Goal: Transaction & Acquisition: Purchase product/service

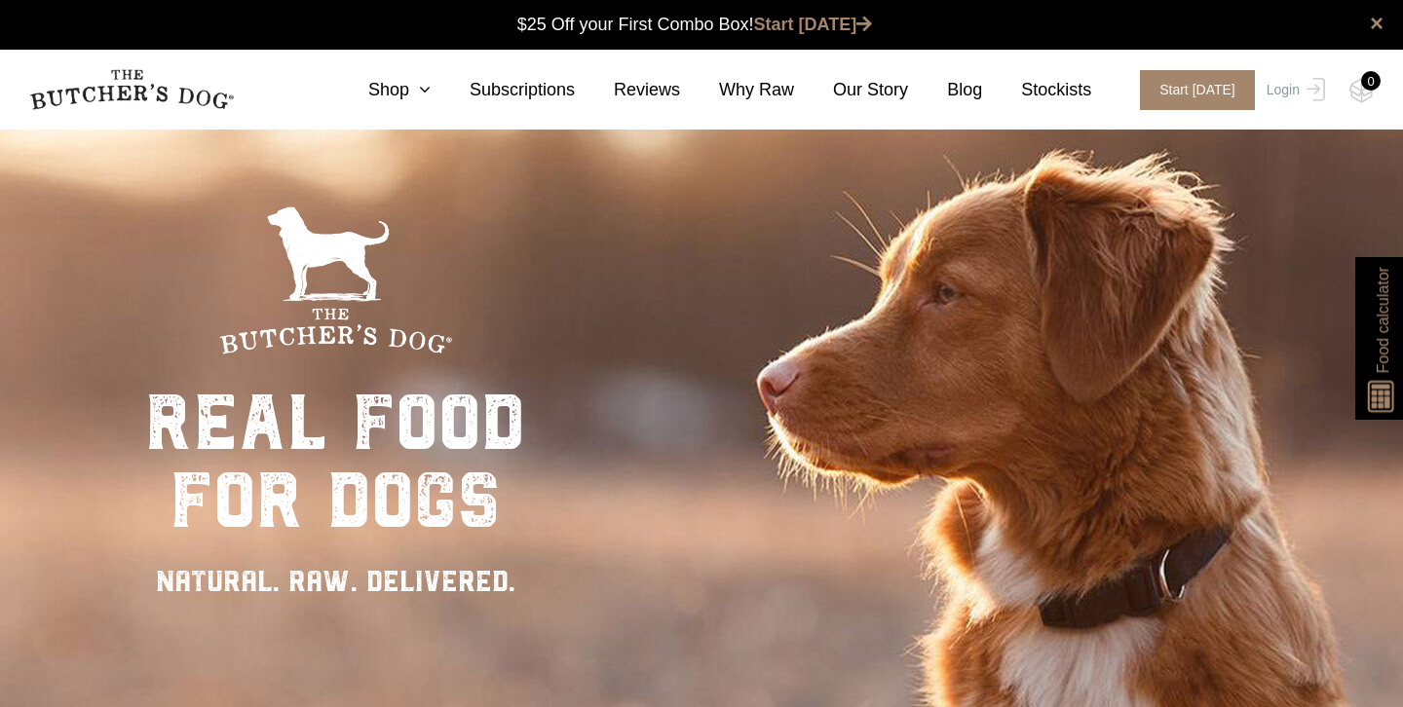
click at [401, 96] on link "Shop" at bounding box center [379, 90] width 101 height 26
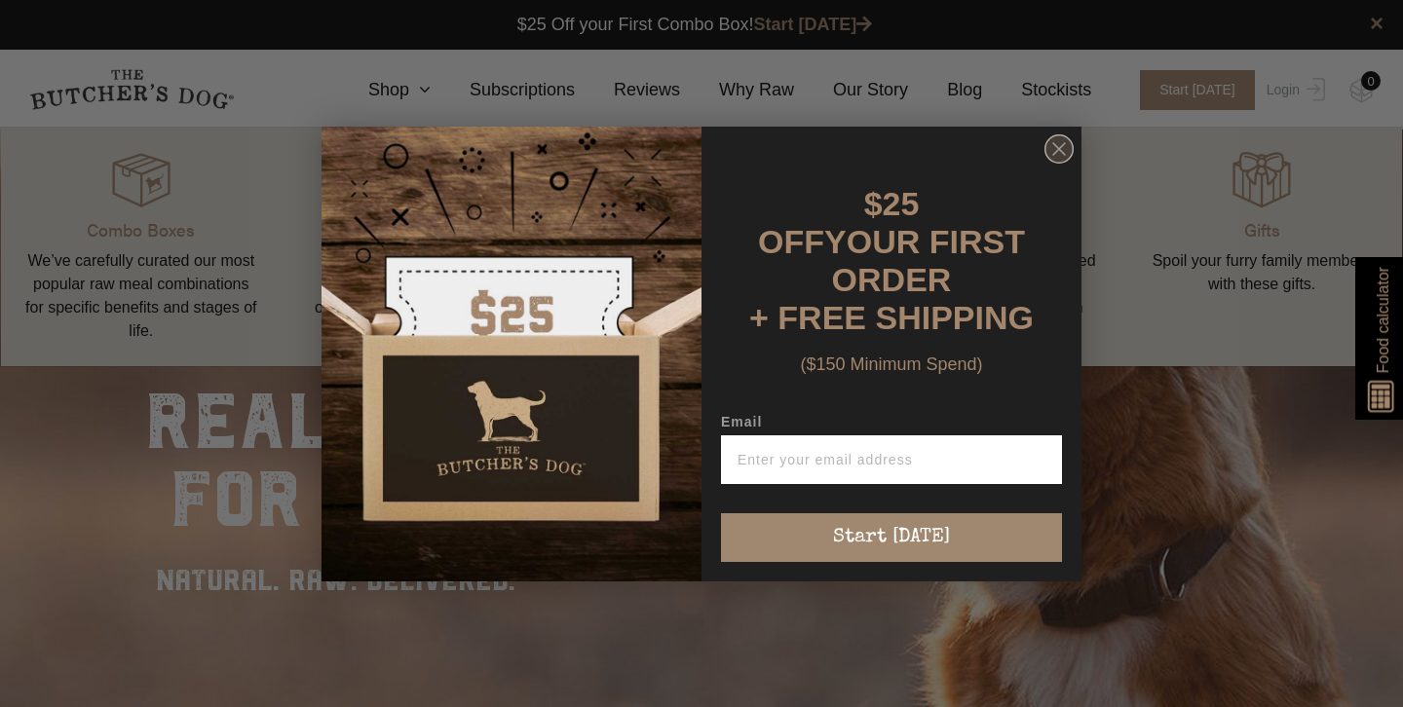
click at [1053, 157] on circle "Close dialog" at bounding box center [1059, 148] width 28 height 28
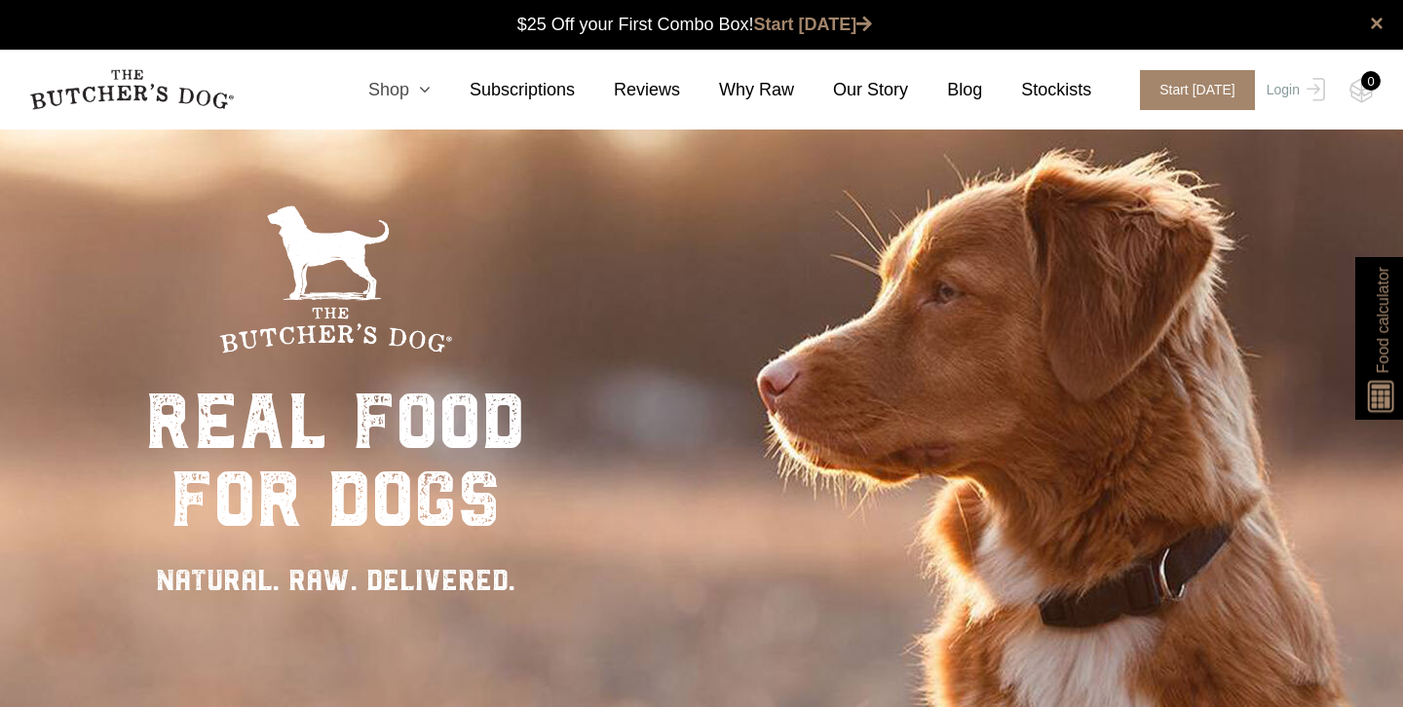
click at [413, 94] on link "Shop" at bounding box center [379, 90] width 101 height 26
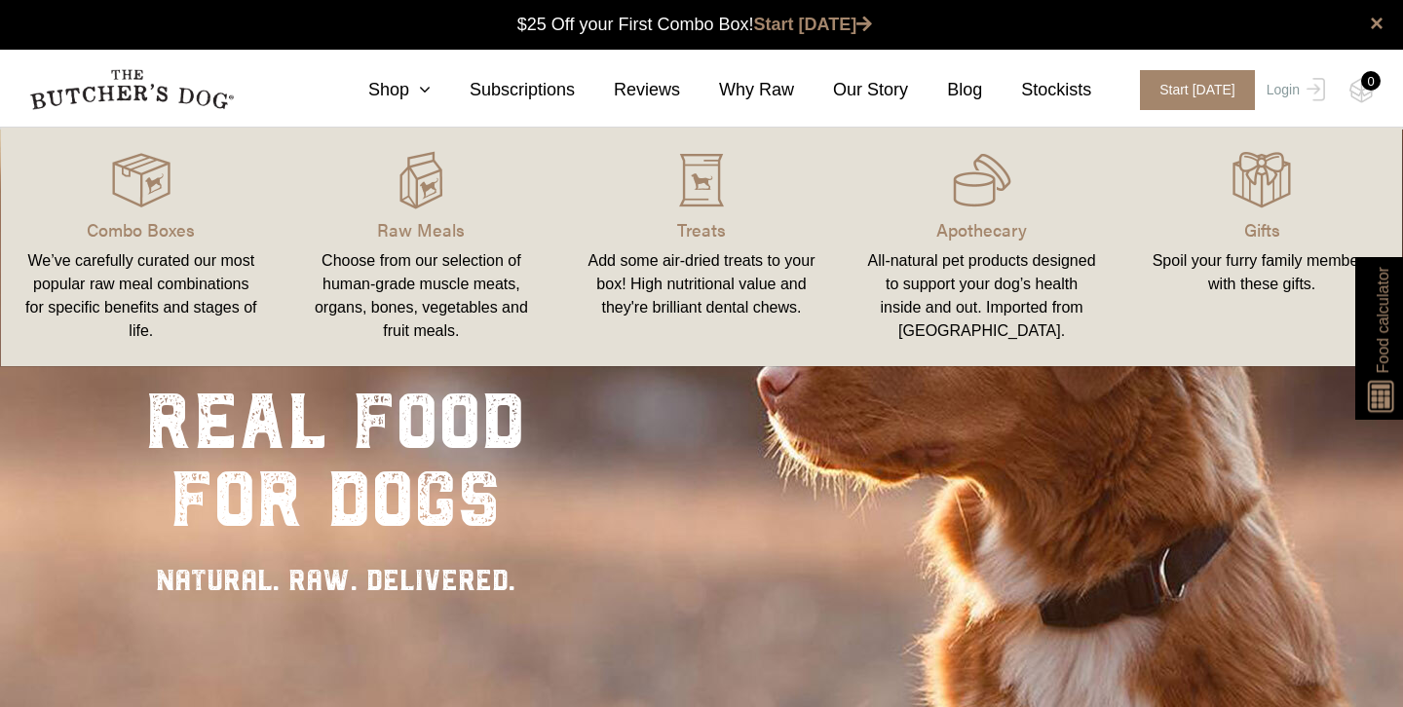
click at [425, 211] on link "Raw Meals Choose from our selection of human-grade muscle meats, organs, bones,…" at bounding box center [422, 247] width 281 height 200
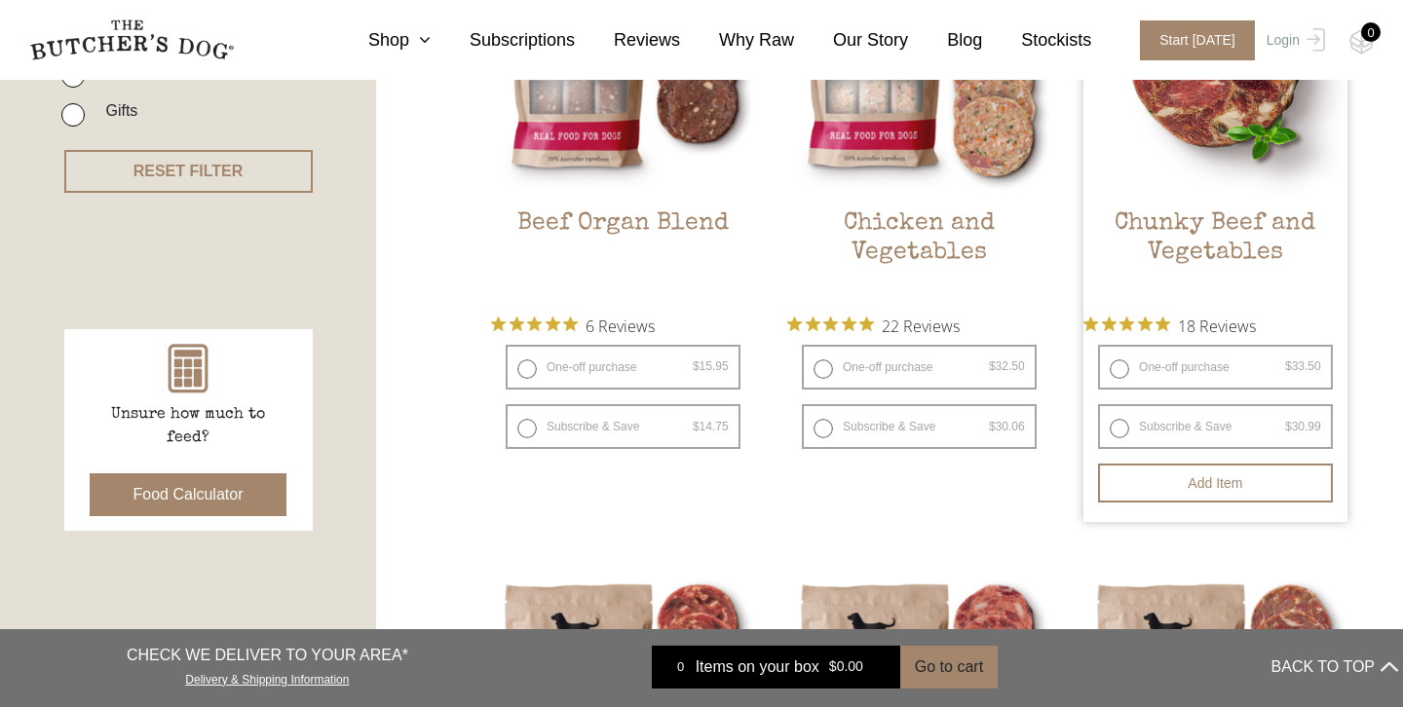
scroll to position [658, 0]
click at [1112, 369] on label "One-off purchase $ 33.50 — or subscribe and save 7.5%" at bounding box center [1215, 366] width 235 height 45
radio input "true"
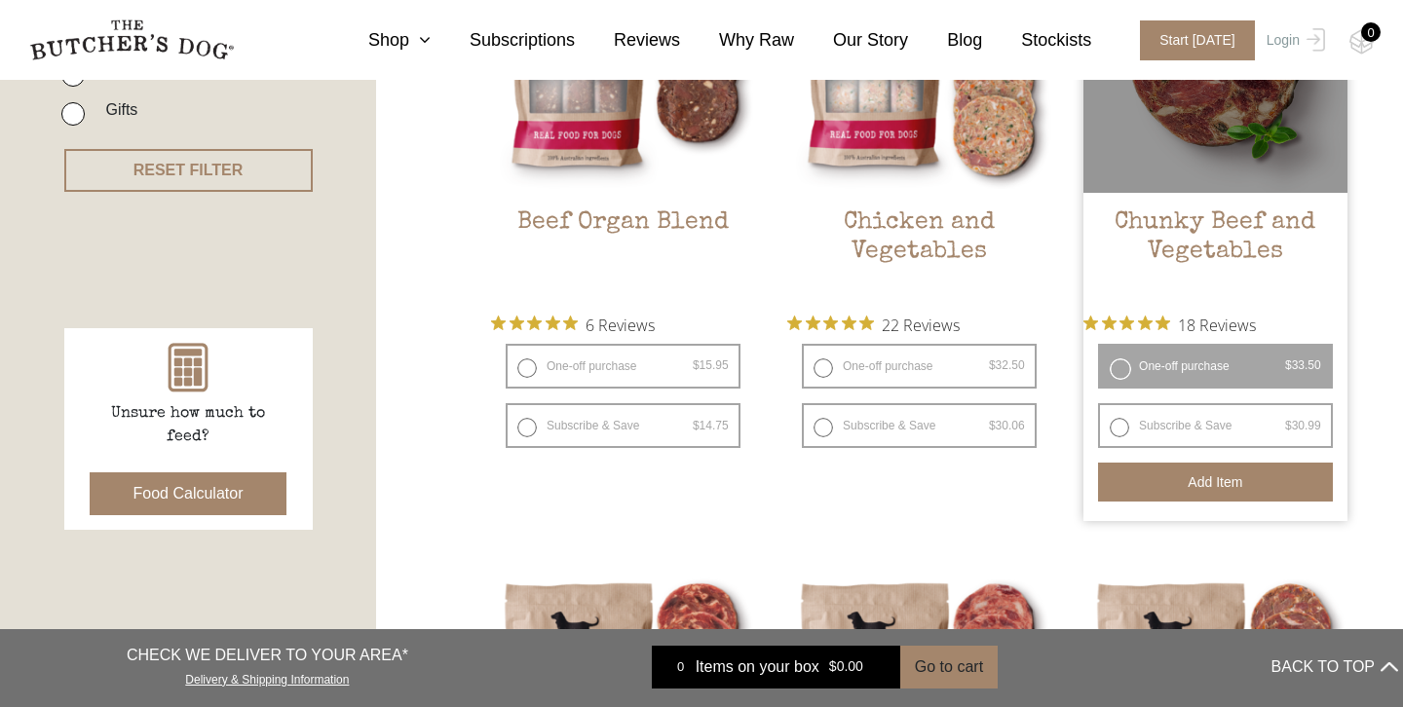
click at [1199, 484] on button "Add item" at bounding box center [1215, 482] width 235 height 39
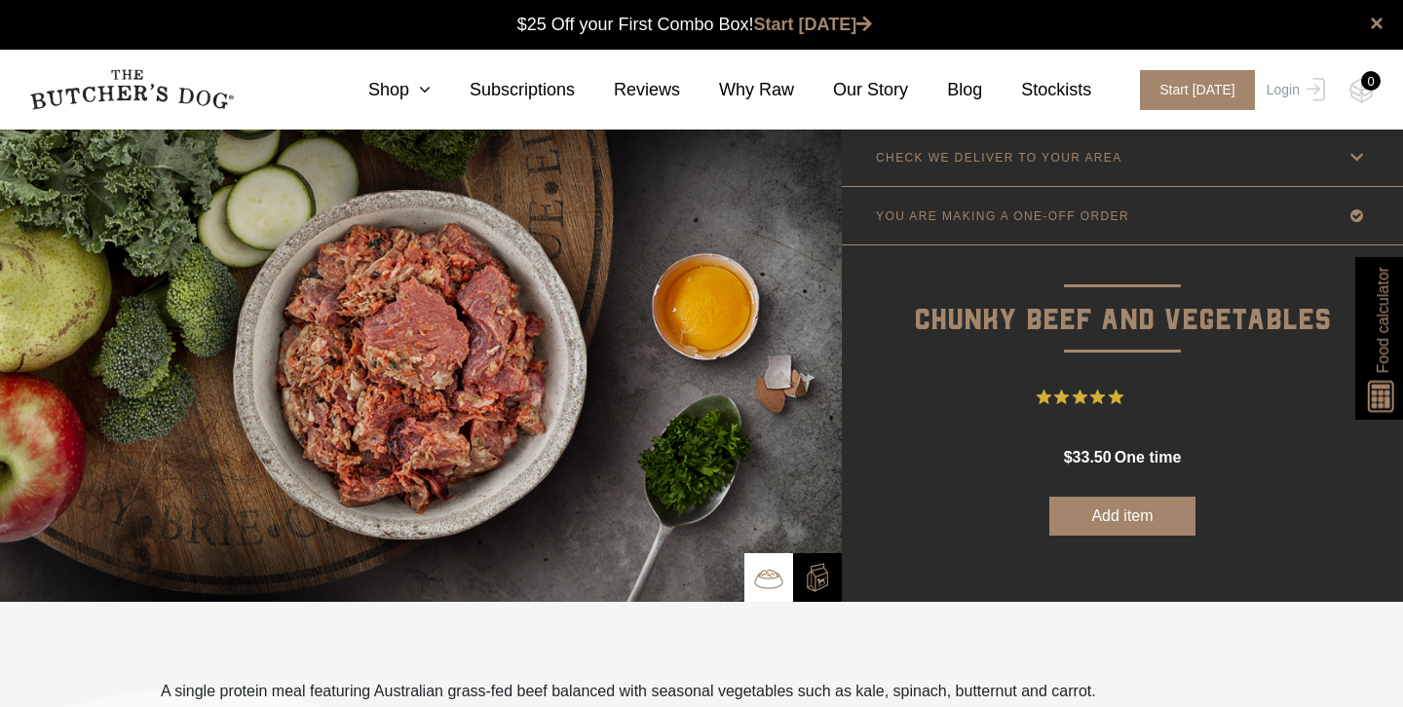
scroll to position [1, 0]
click at [440, 95] on link "Subscriptions" at bounding box center [503, 90] width 144 height 26
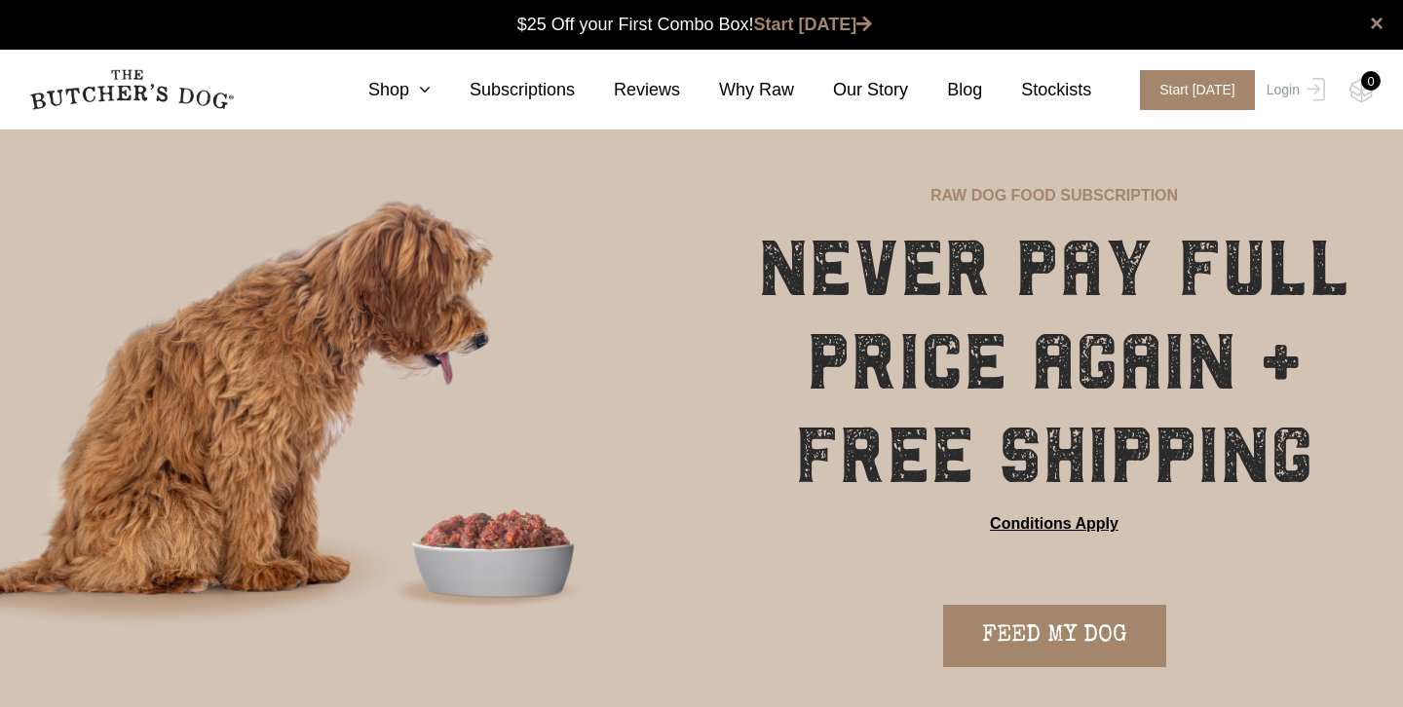
scroll to position [1, 0]
click at [430, 96] on icon at bounding box center [419, 90] width 21 height 18
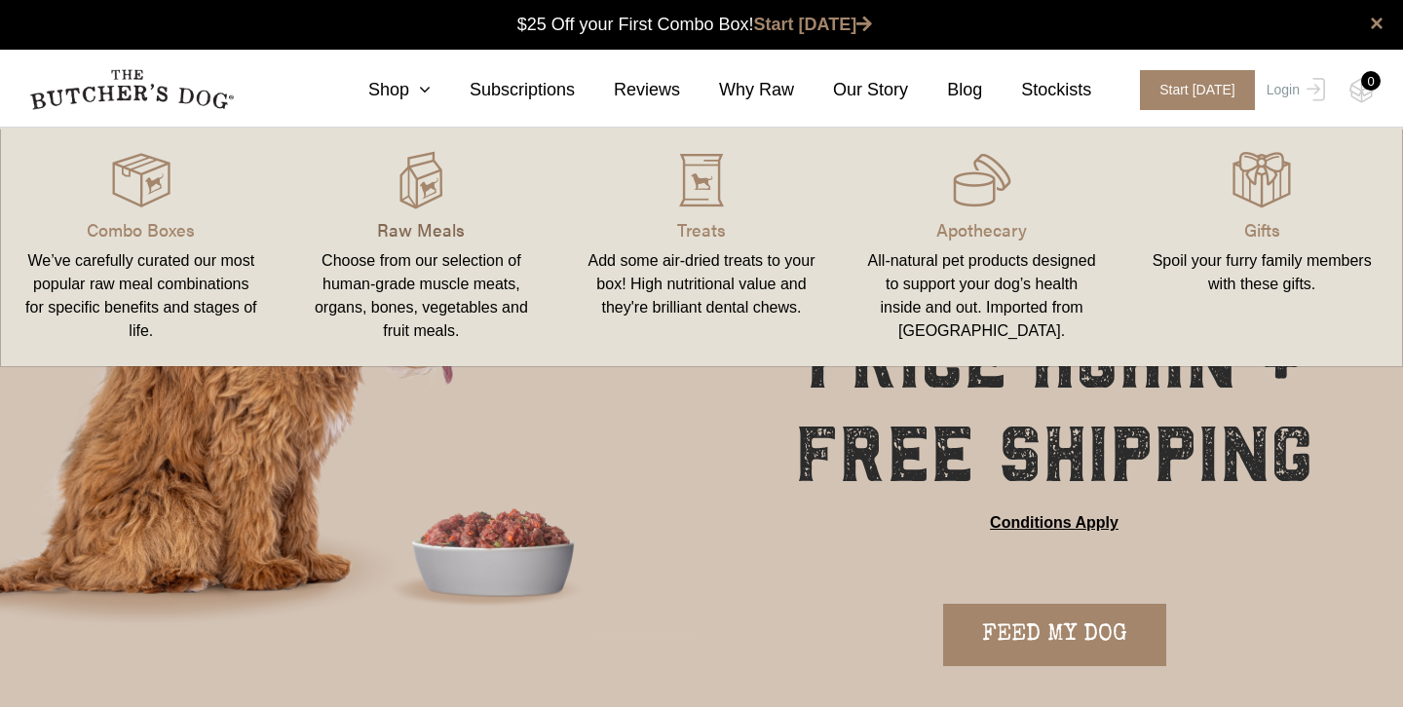
click at [427, 226] on p "Raw Meals" at bounding box center [422, 229] width 234 height 26
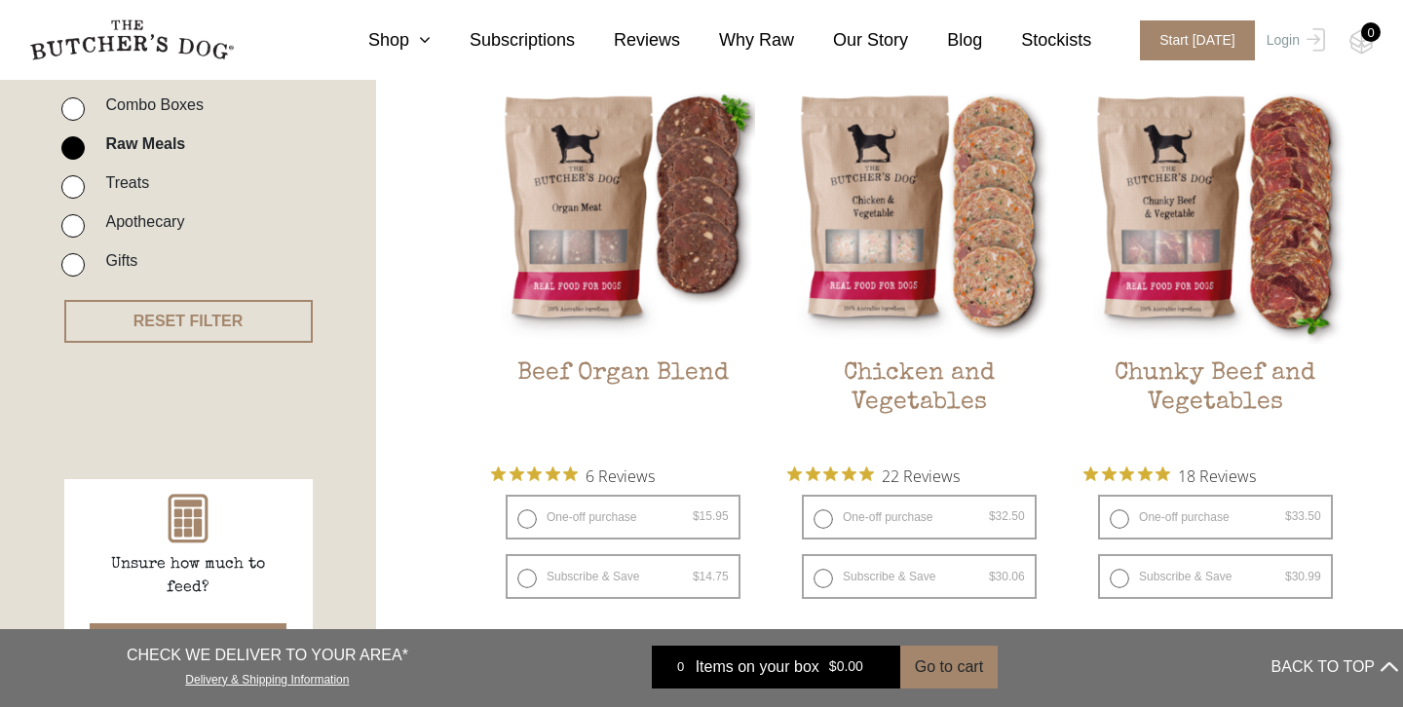
scroll to position [447, 0]
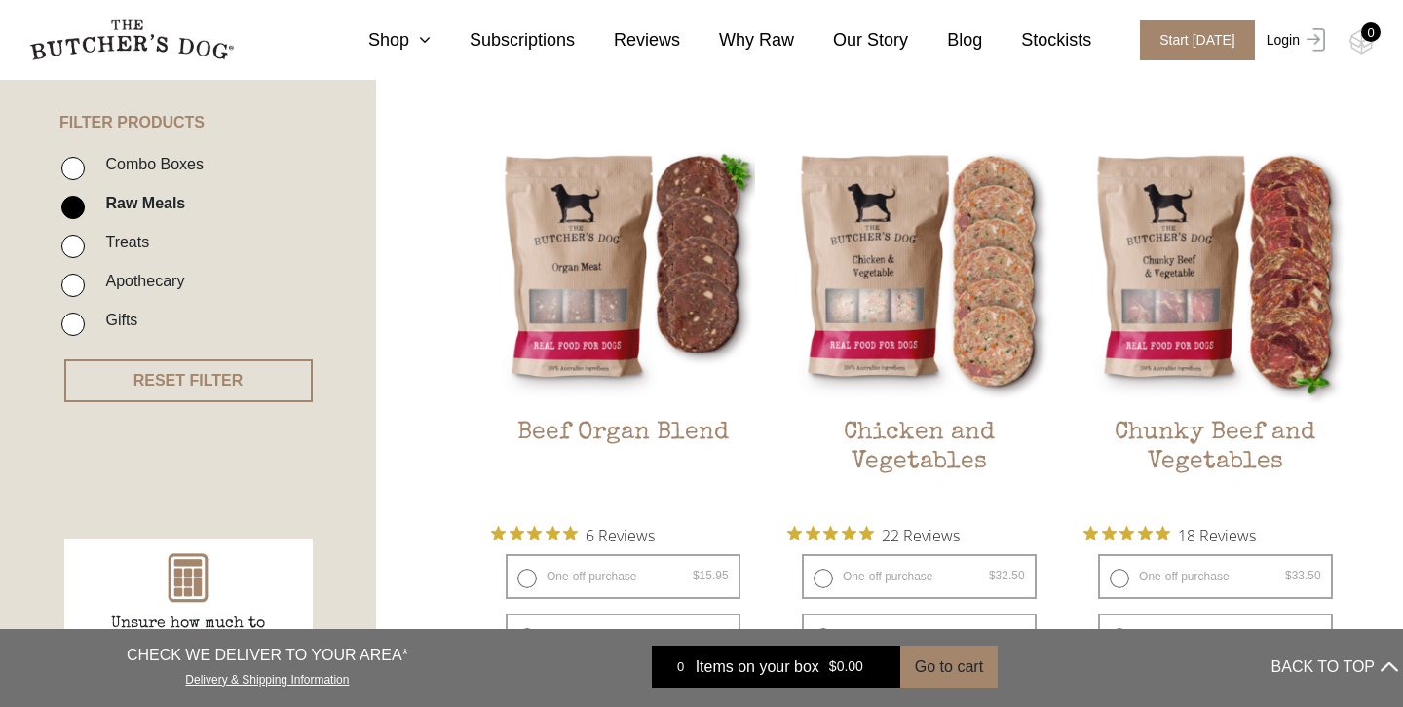
click at [1320, 38] on img at bounding box center [1312, 39] width 25 height 23
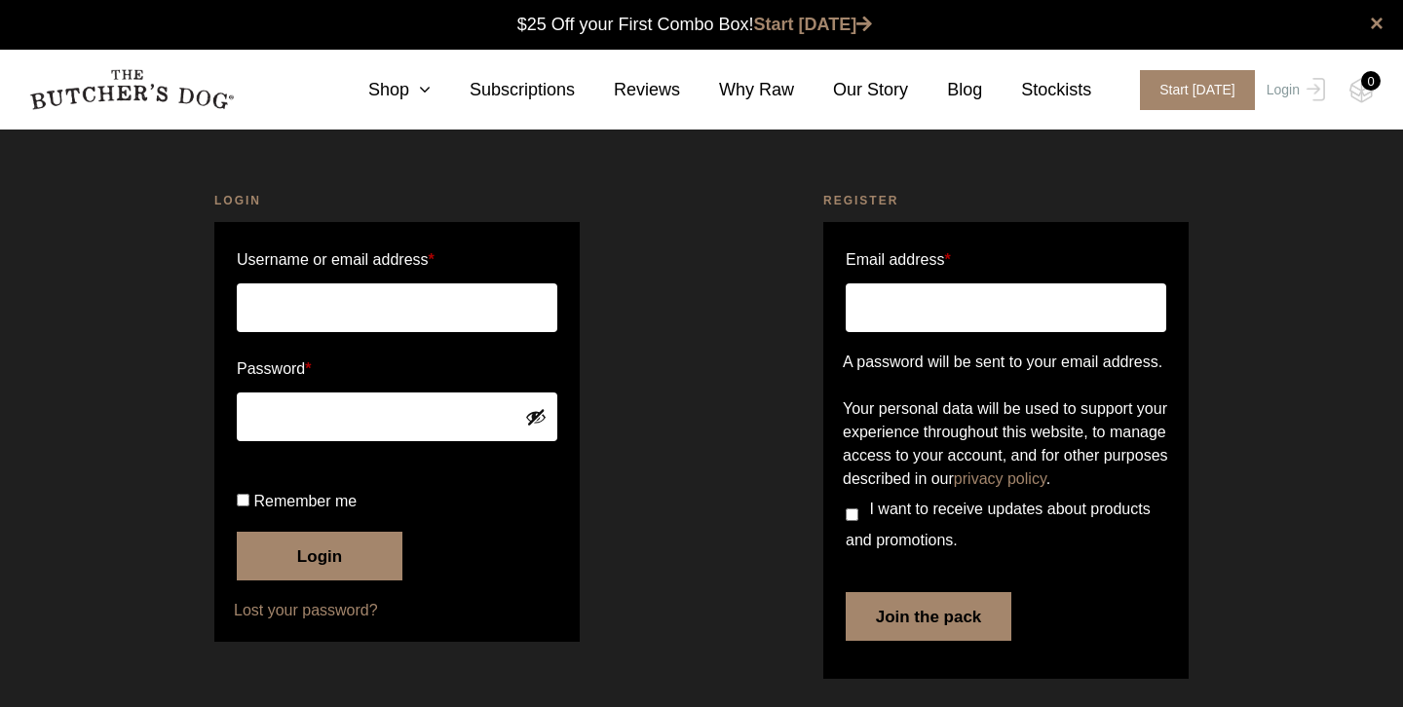
scroll to position [1, 0]
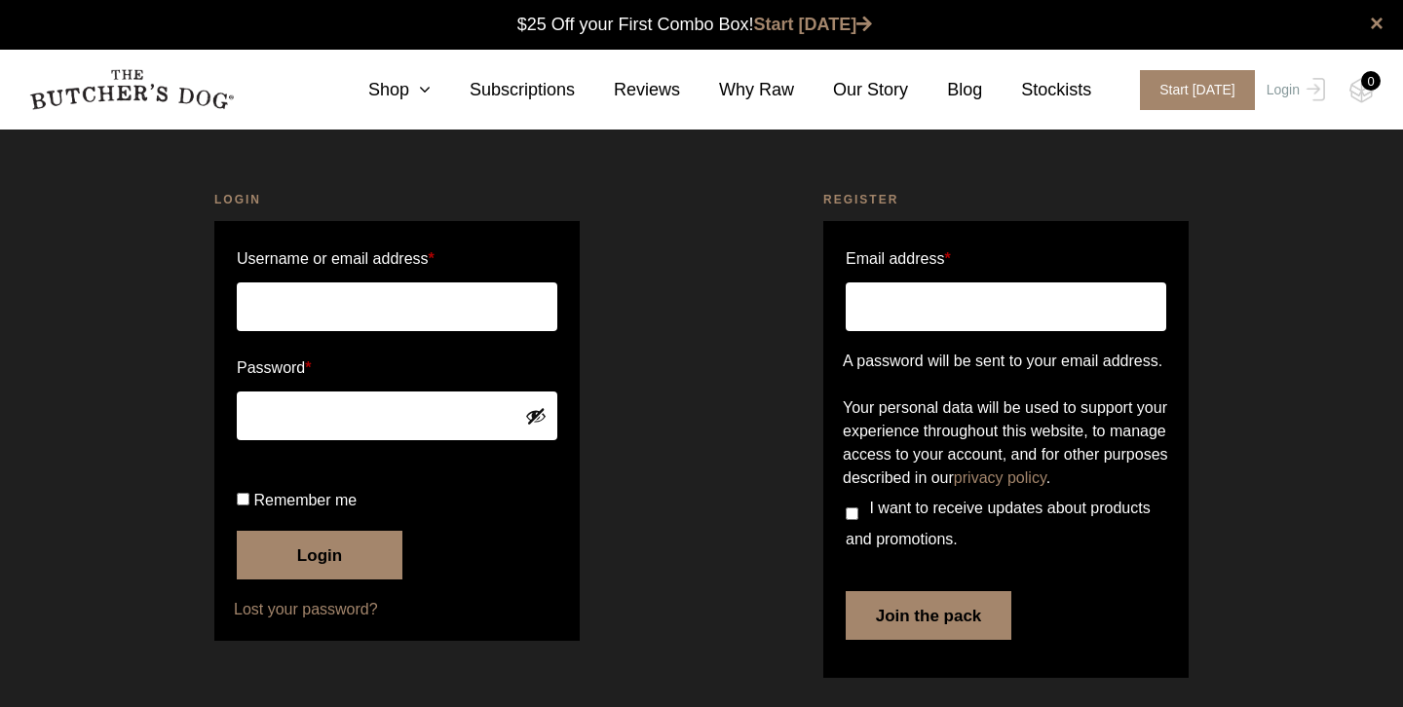
type input "[EMAIL_ADDRESS][DOMAIN_NAME]"
click at [244, 506] on input "Remember me" at bounding box center [243, 499] width 13 height 13
checkbox input "true"
click at [288, 580] on button "Login" at bounding box center [320, 555] width 166 height 49
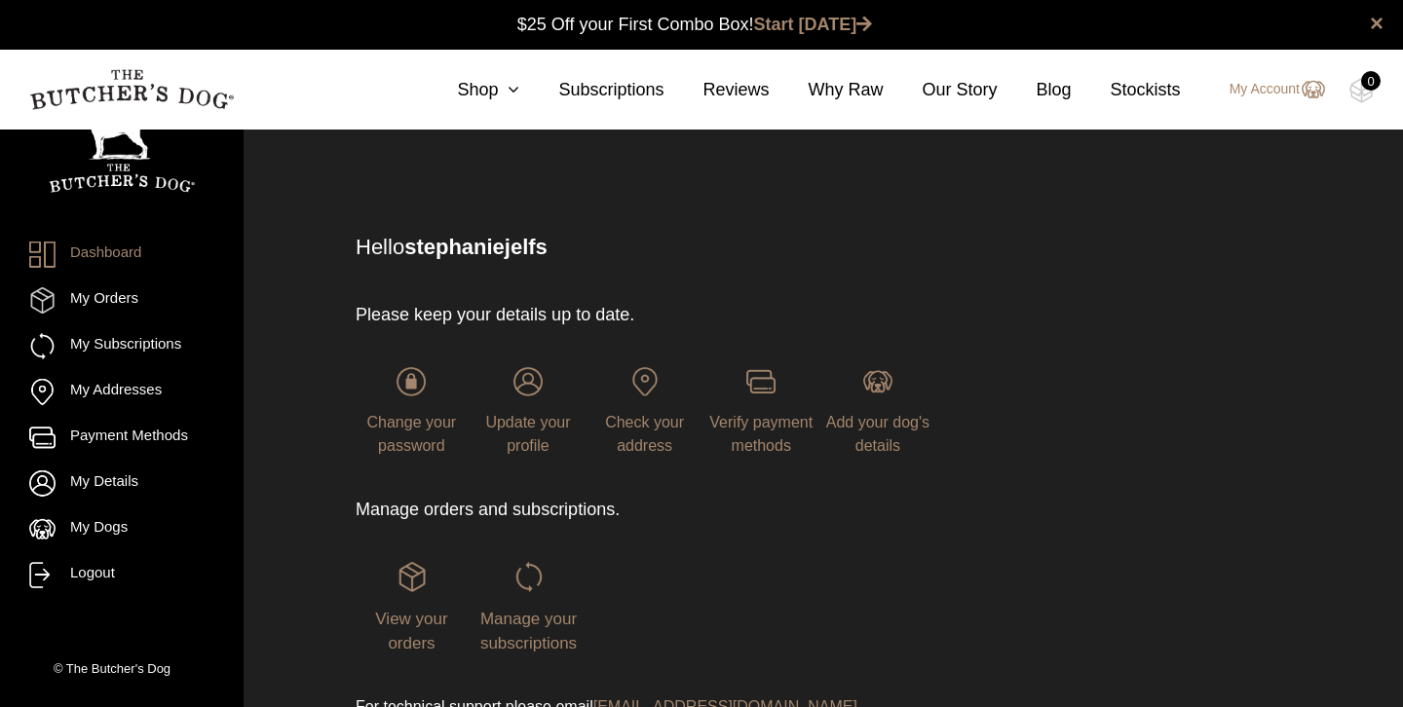
scroll to position [1, 0]
click at [472, 79] on link "Shop" at bounding box center [468, 90] width 101 height 26
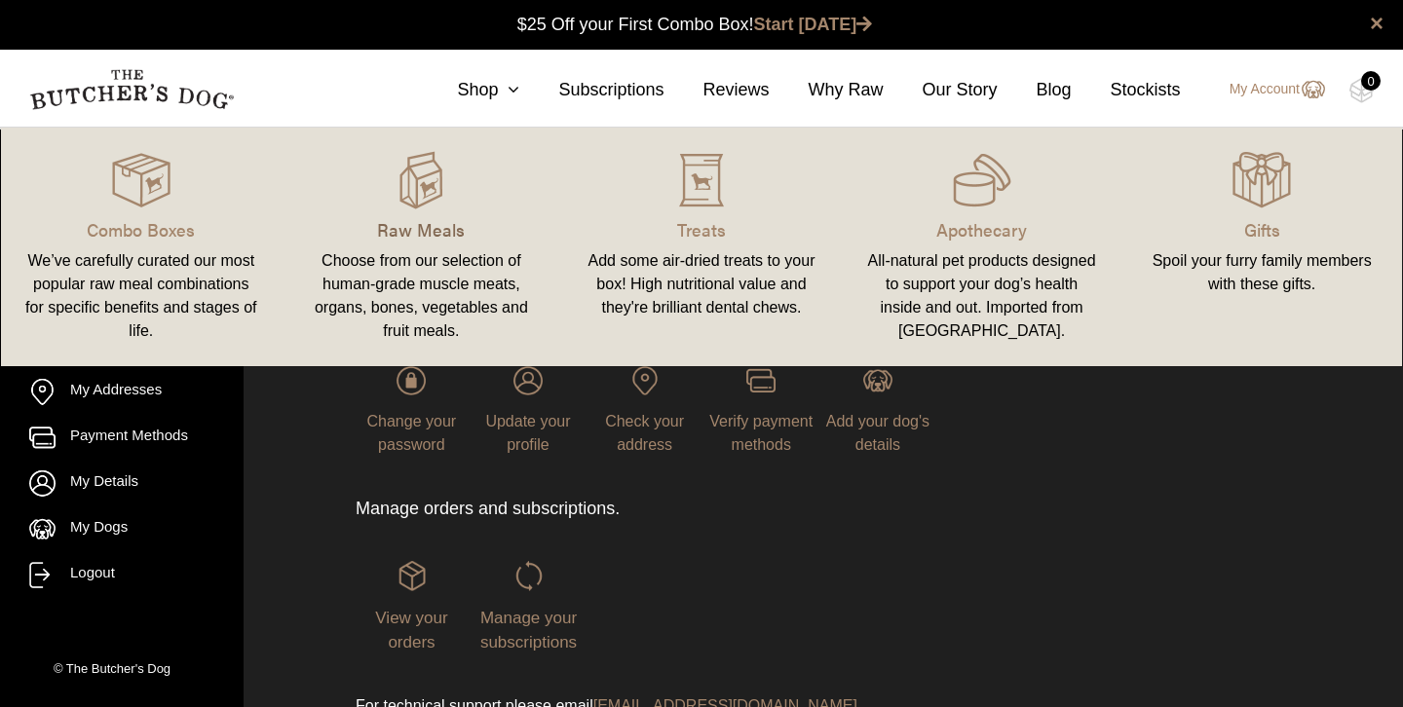
click at [420, 231] on p "Raw Meals" at bounding box center [422, 229] width 234 height 26
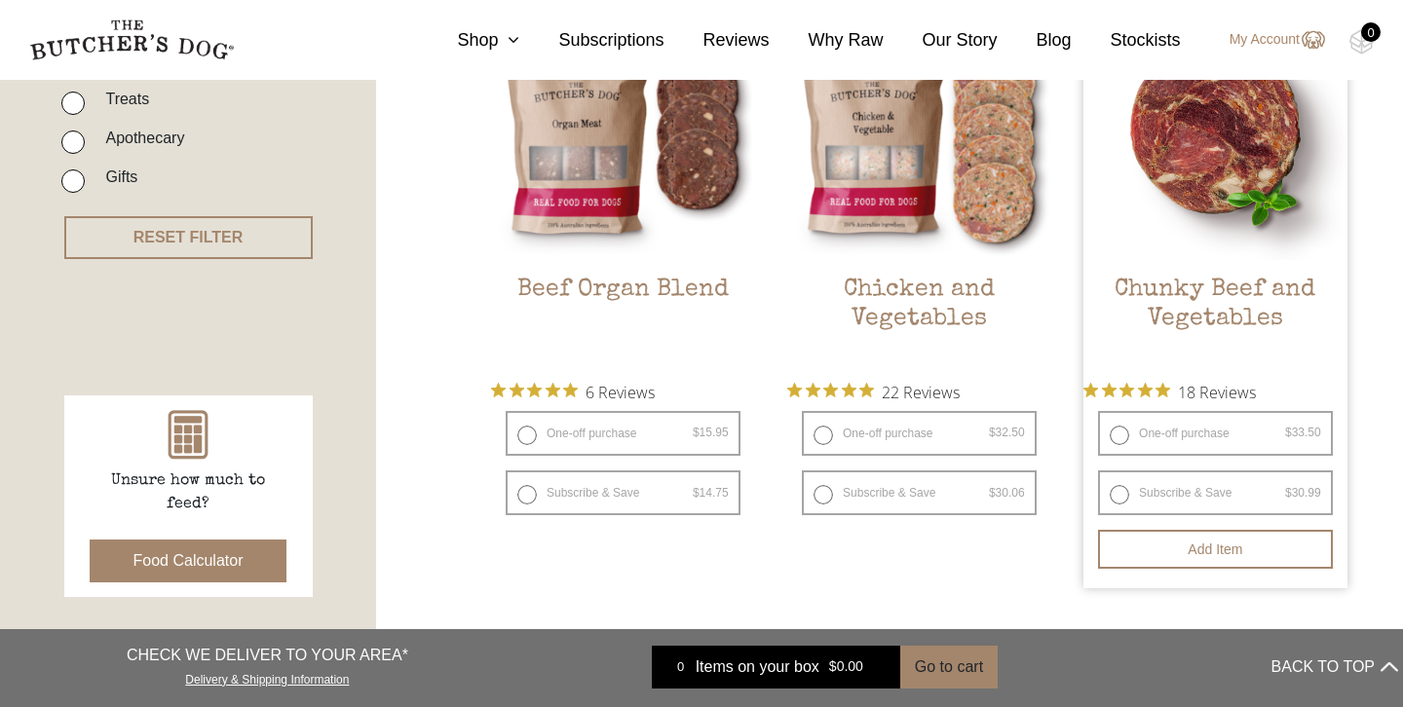
scroll to position [592, 0]
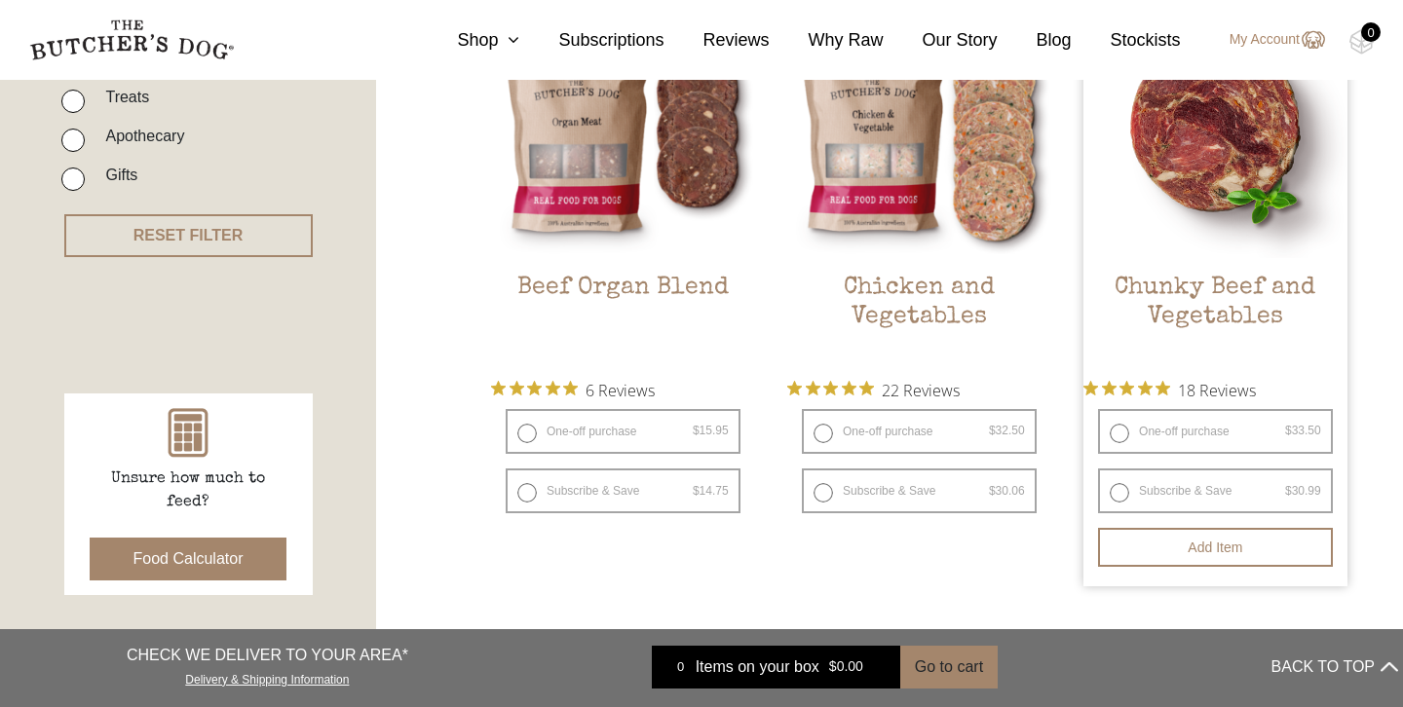
click at [1194, 429] on label "One-off purchase $ 33.50 — or subscribe and save 7.5%" at bounding box center [1215, 431] width 235 height 45
radio input "true"
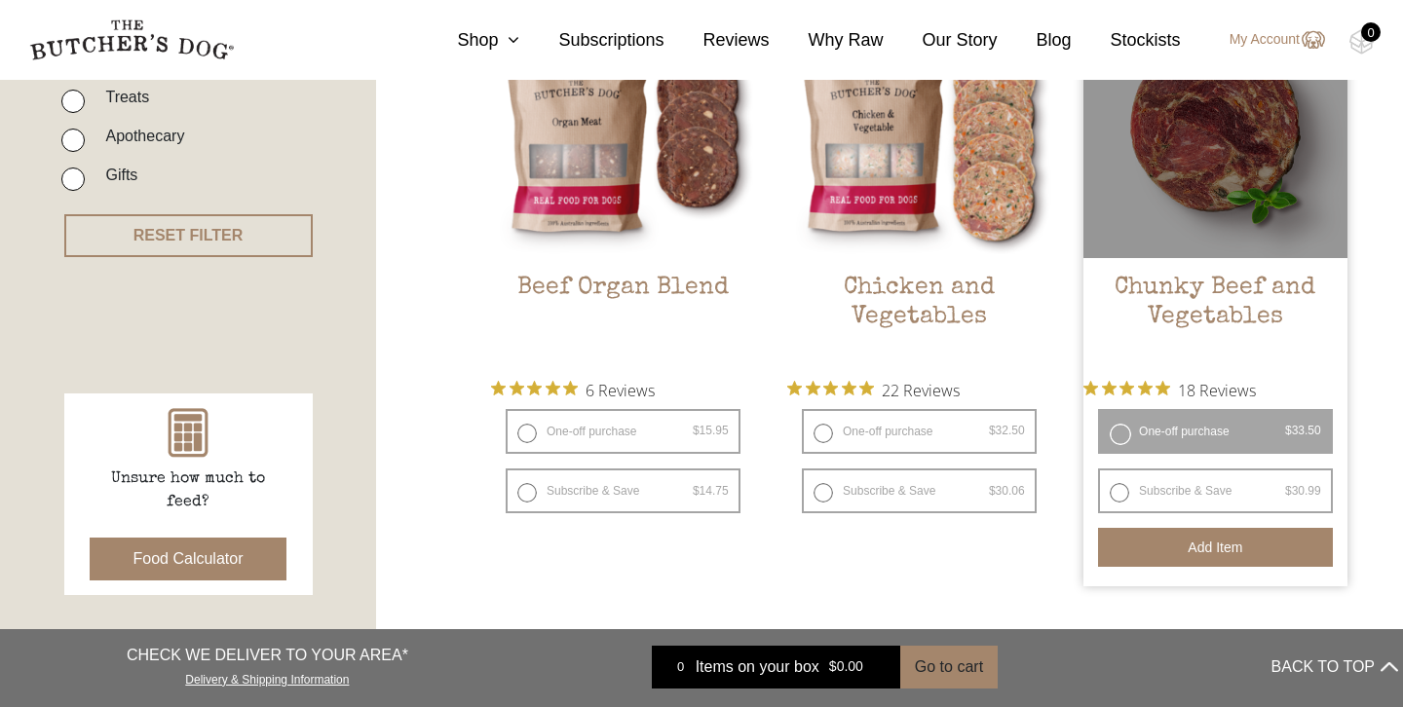
click at [1211, 542] on button "Add item" at bounding box center [1215, 547] width 235 height 39
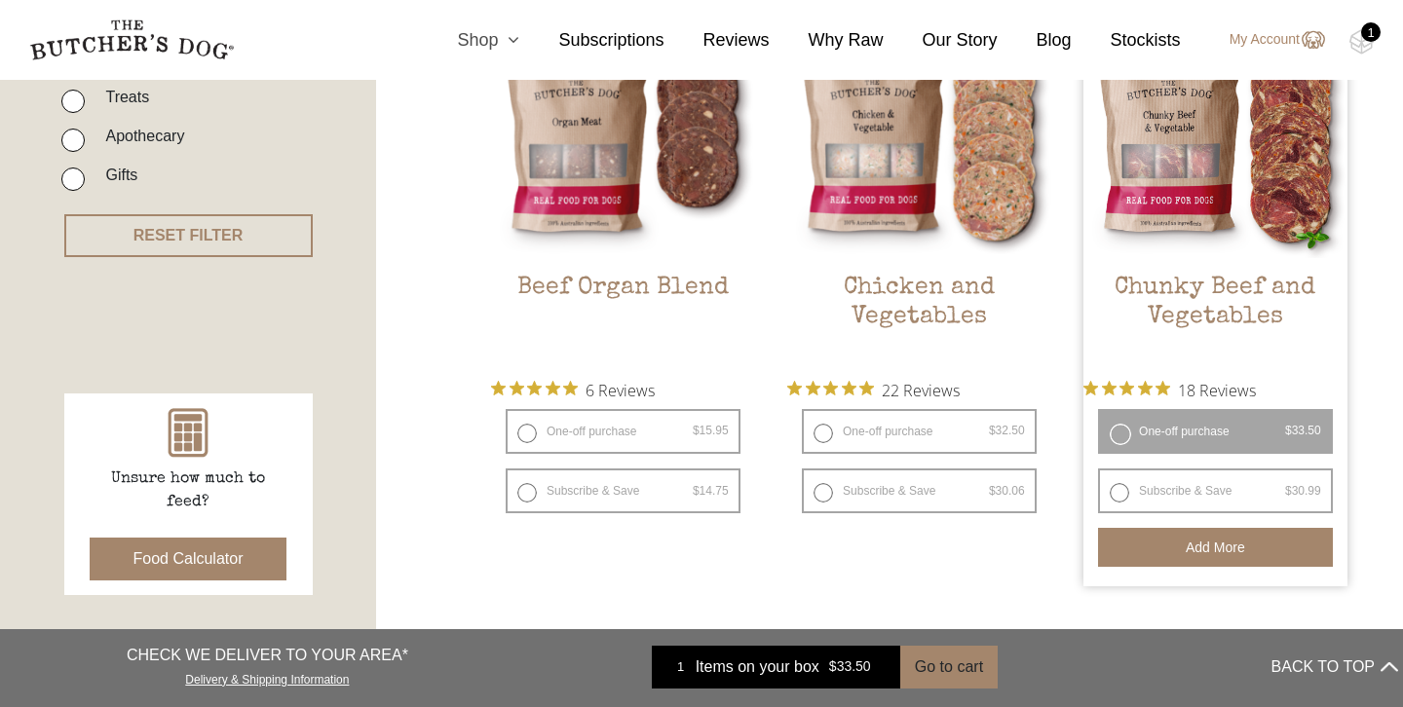
click at [492, 34] on link "Shop" at bounding box center [468, 40] width 101 height 26
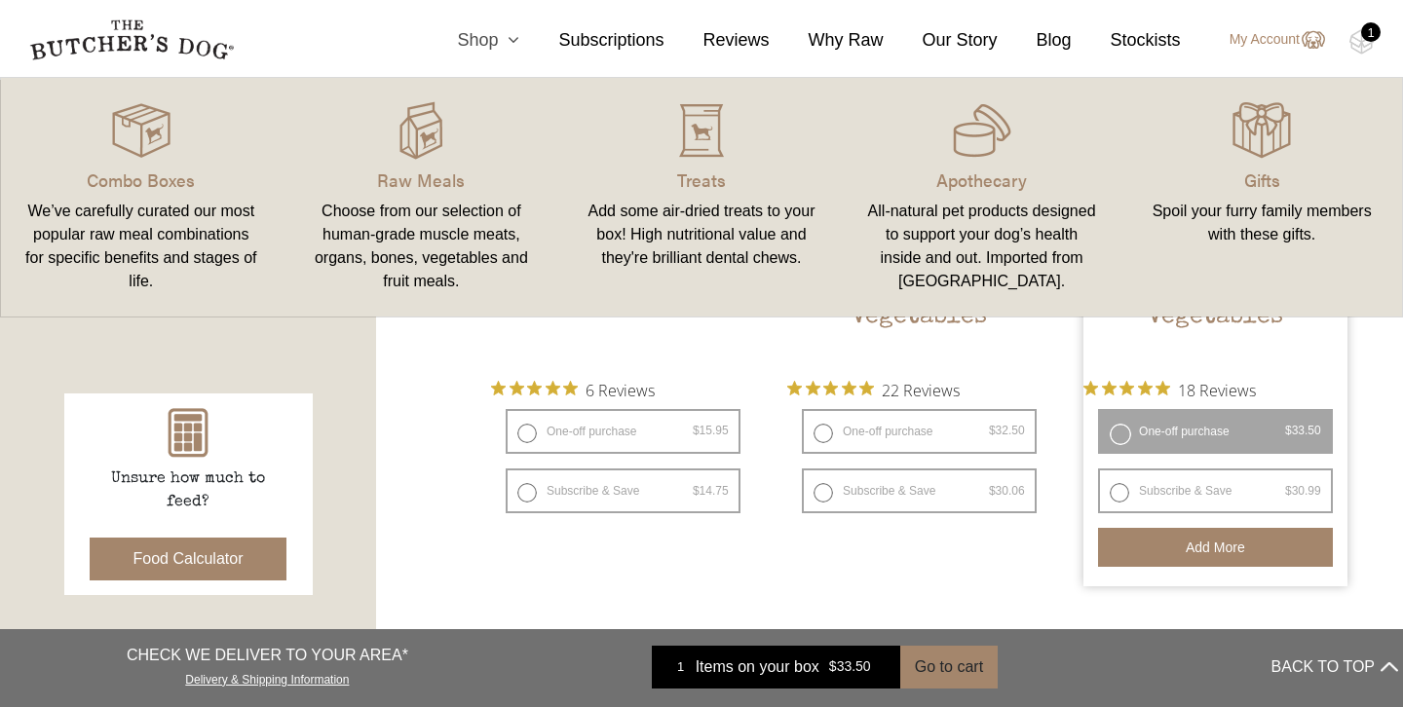
click at [492, 34] on link "Shop" at bounding box center [468, 40] width 101 height 26
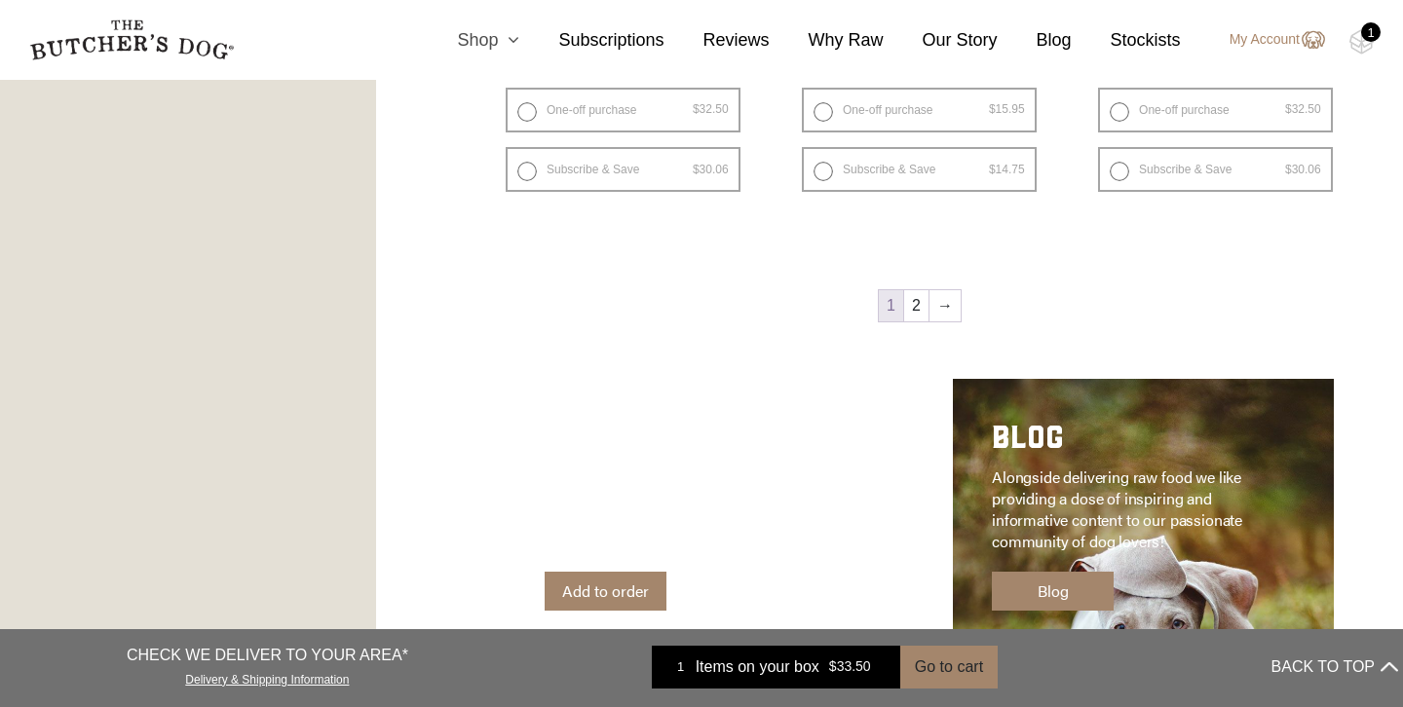
scroll to position [2759, 0]
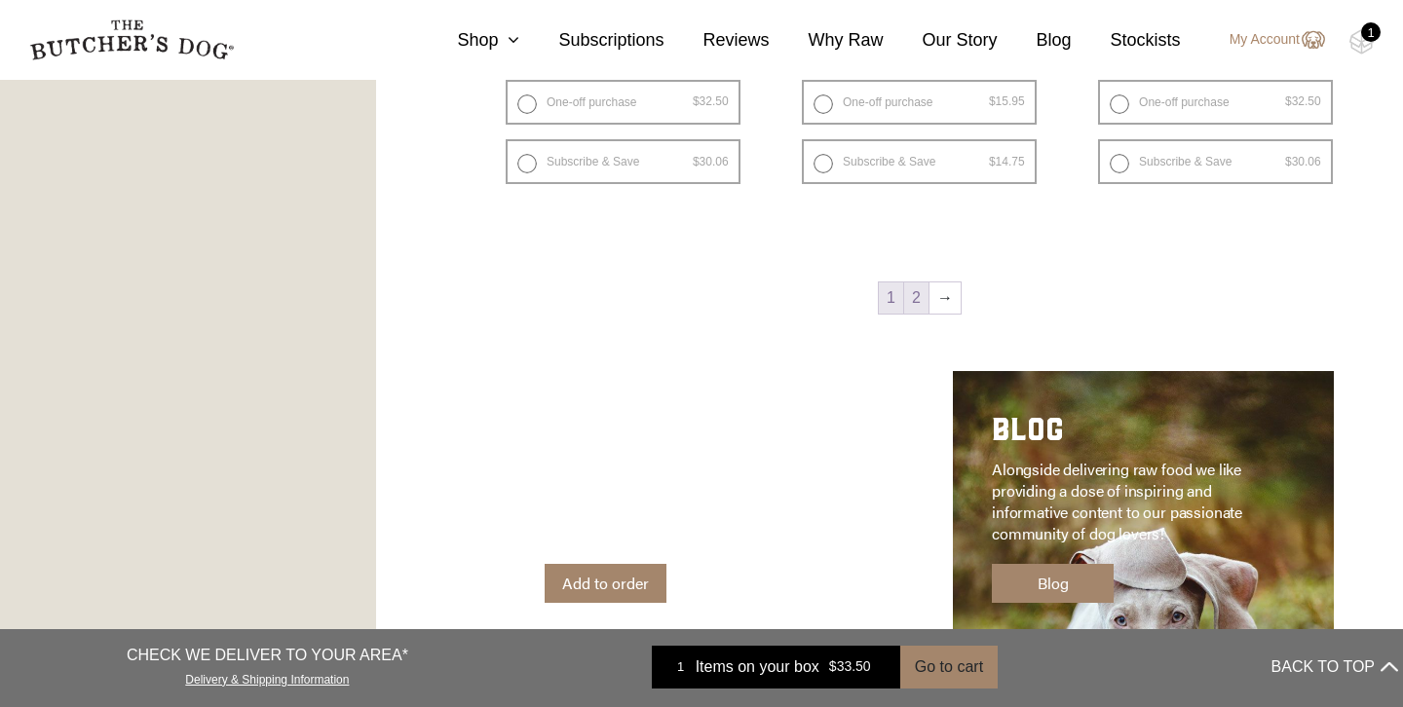
click at [918, 297] on link "2" at bounding box center [916, 298] width 24 height 31
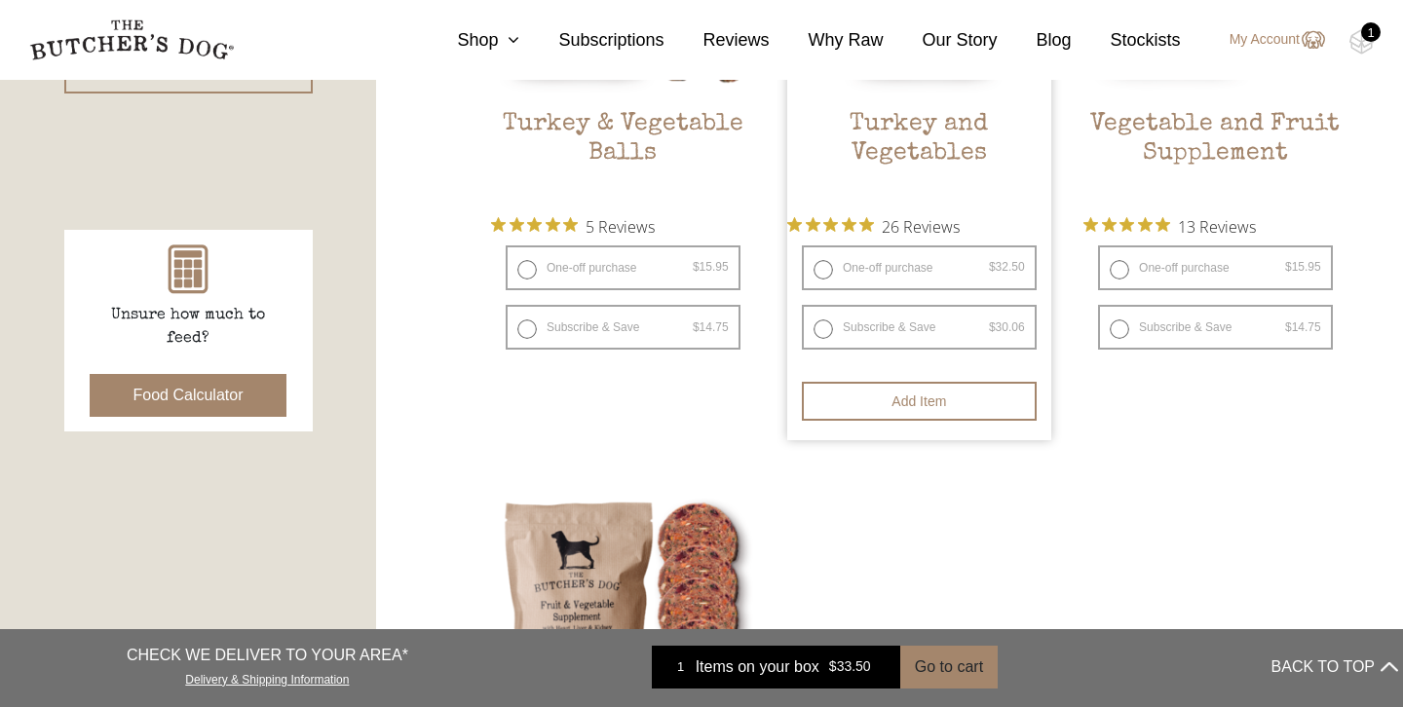
scroll to position [632, 0]
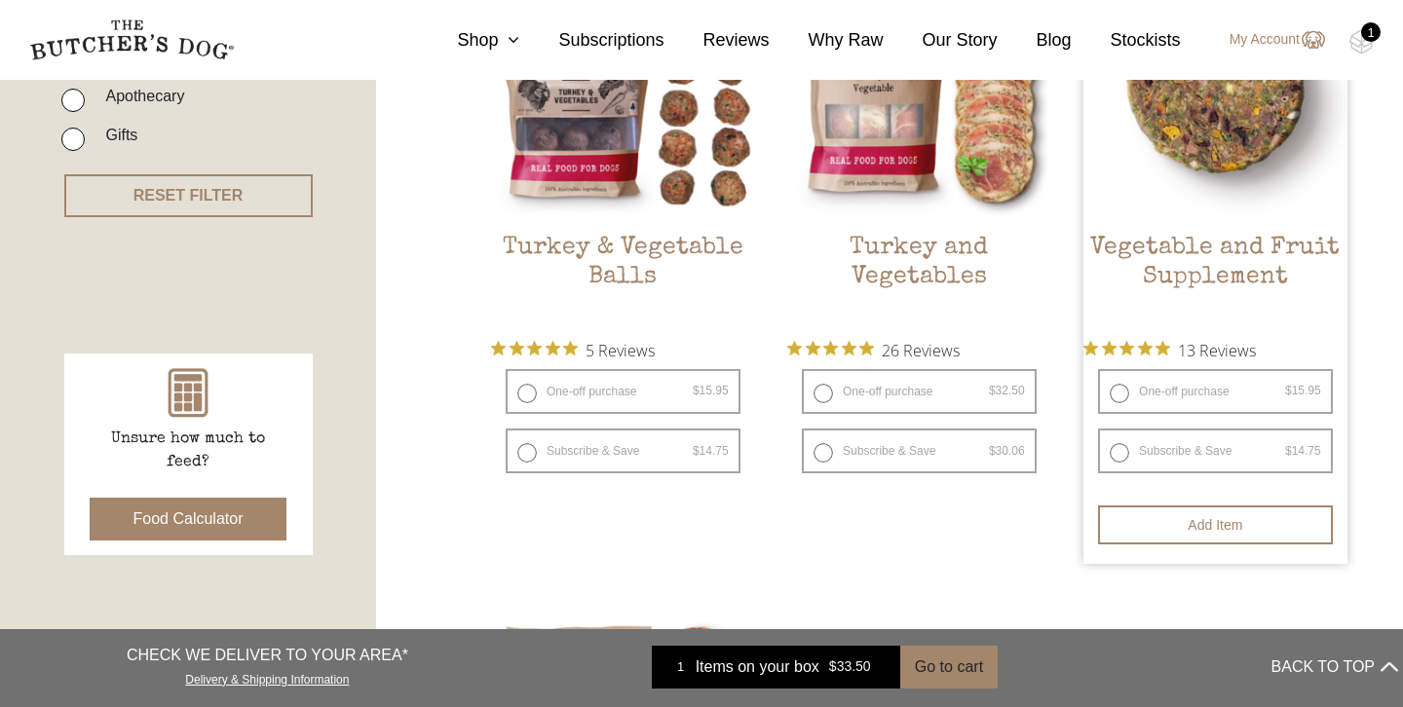
click at [1118, 390] on label "One-off purchase $ 15.95 — or subscribe and save 7.5%" at bounding box center [1215, 391] width 235 height 45
radio input "true"
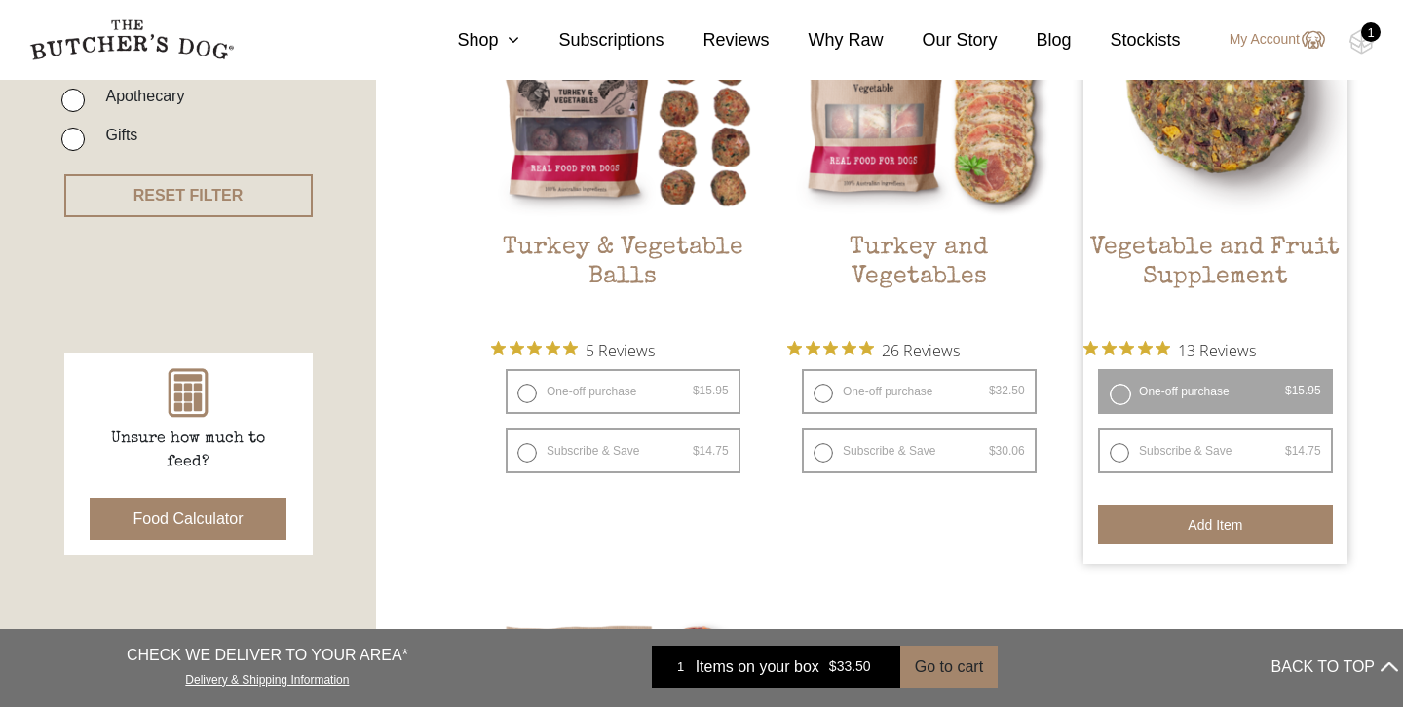
click at [1239, 514] on button "Add item" at bounding box center [1215, 525] width 235 height 39
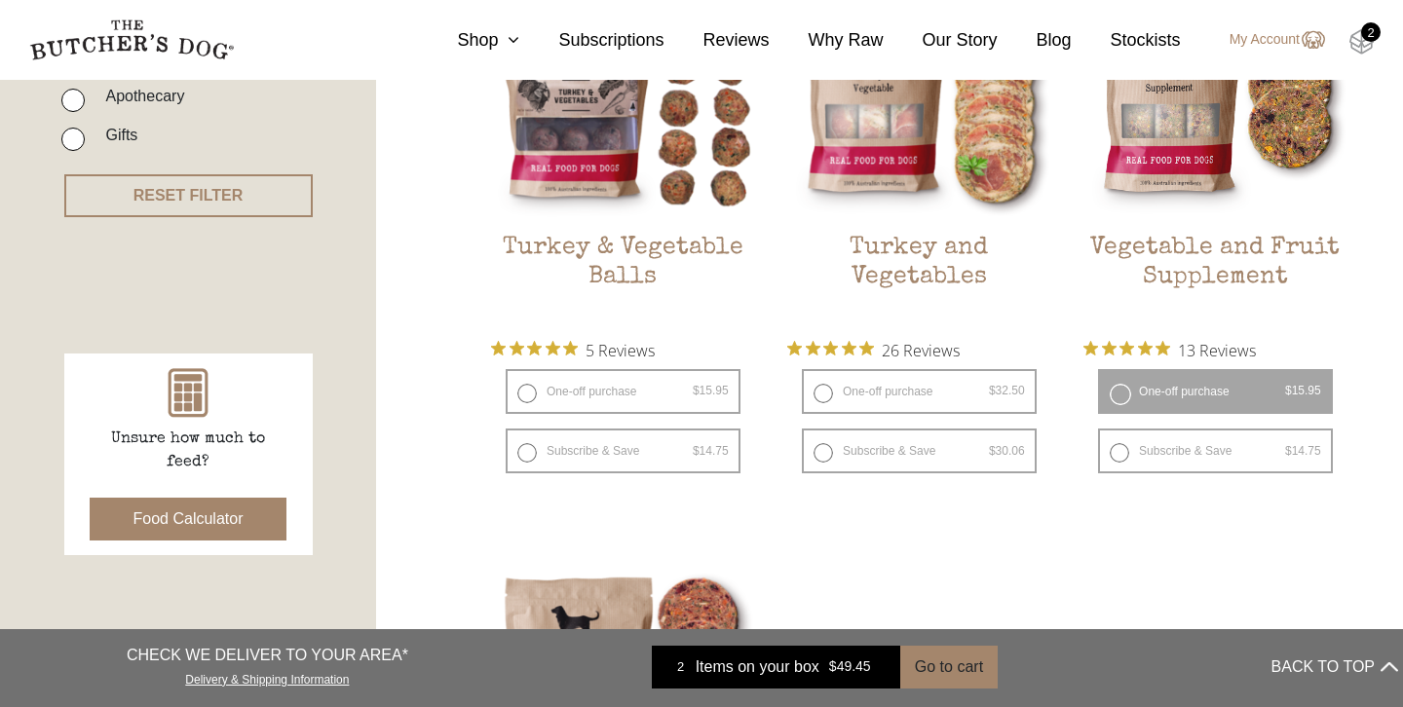
click at [1355, 41] on img at bounding box center [1361, 41] width 24 height 25
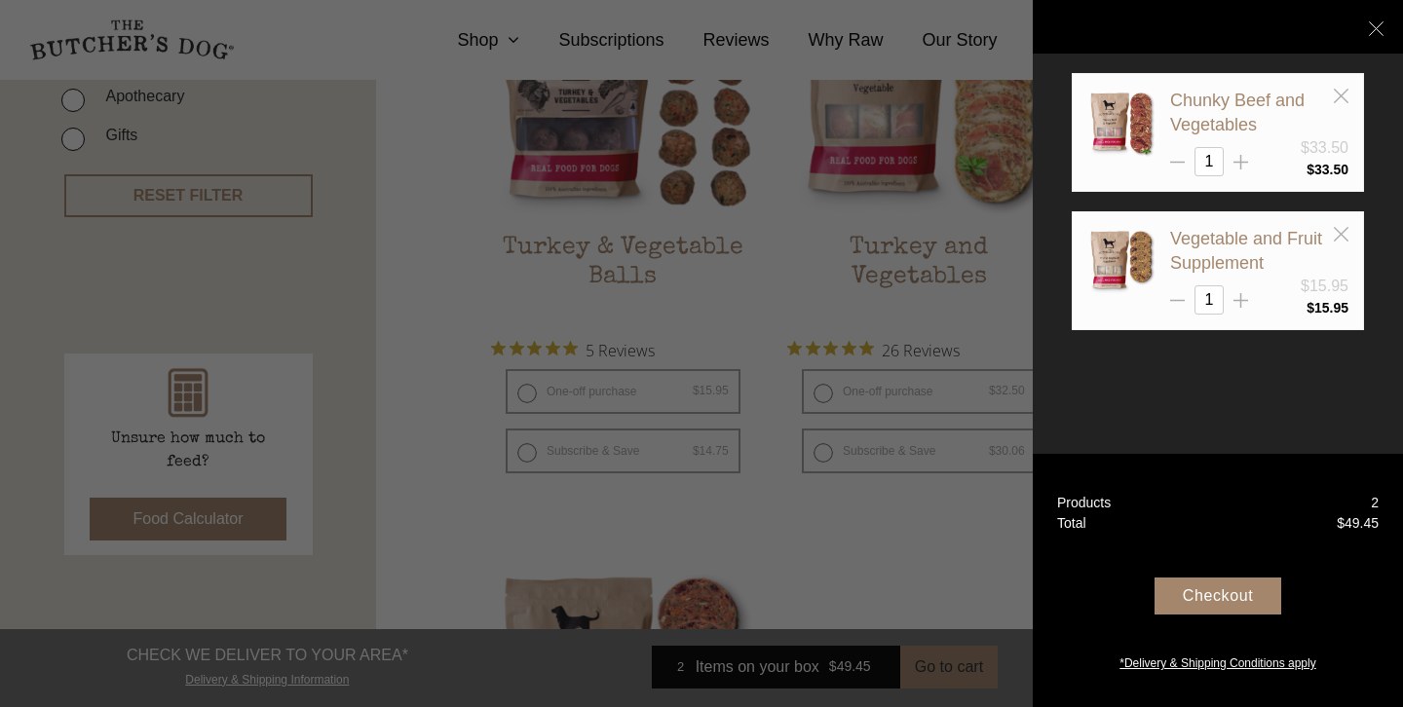
click at [1231, 602] on div "Checkout" at bounding box center [1217, 596] width 127 height 37
